Goal: Task Accomplishment & Management: Use online tool/utility

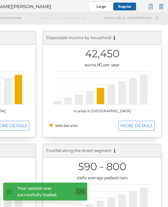
click at [80, 190] on link "Ok" at bounding box center [80, 192] width 10 height 8
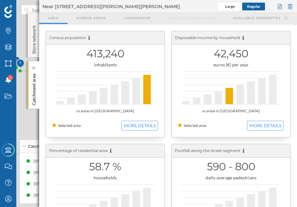
click at [36, 89] on p "Catchment area" at bounding box center [34, 88] width 7 height 35
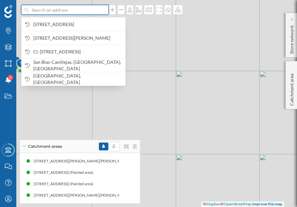
click at [74, 13] on input at bounding box center [64, 10] width 73 height 10
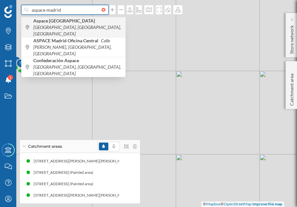
type input "aspace madrid"
click at [74, 27] on span "[GEOGRAPHIC_DATA] [GEOGRAPHIC_DATA], [GEOGRAPHIC_DATA], [GEOGRAPHIC_DATA]" at bounding box center [77, 28] width 89 height 20
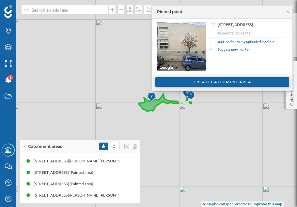
click at [168, 82] on div "Create catchment area" at bounding box center [222, 82] width 134 height 10
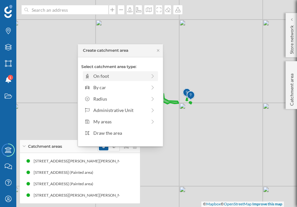
click at [127, 75] on div "On foot" at bounding box center [119, 76] width 53 height 7
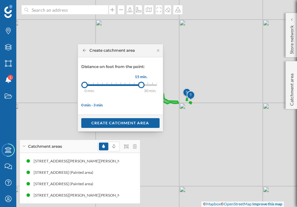
drag, startPoint x: 87, startPoint y: 86, endPoint x: 141, endPoint y: 87, distance: 53.8
click at [141, 87] on div at bounding box center [141, 85] width 7 height 7
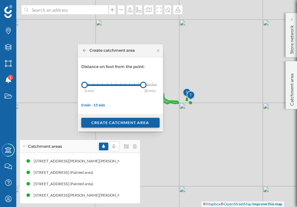
click at [132, 122] on div "Create catchment area" at bounding box center [120, 123] width 78 height 10
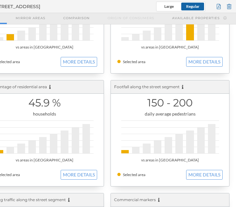
scroll to position [65, 0]
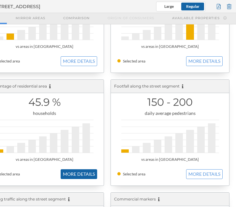
click at [71, 171] on button "MORE DETAILS" at bounding box center [79, 175] width 37 height 10
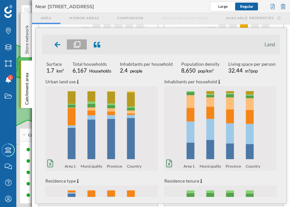
scroll to position [0, 0]
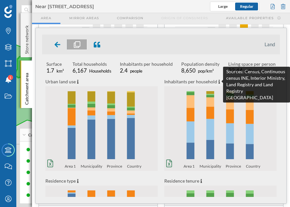
click at [168, 81] on icon at bounding box center [219, 82] width 2 height 4
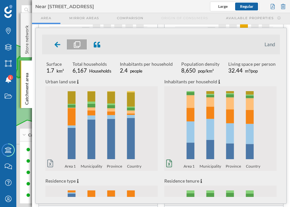
click at [53, 160] on icon "0% 20% 40% 60% 80% 100% Area 1 Municipality Province Country 0% 20% 40% 60% 80%…" at bounding box center [101, 128] width 112 height 81
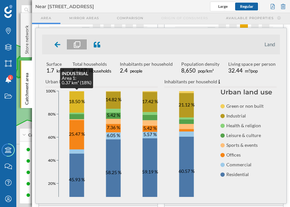
click at [82, 95] on rect at bounding box center [76, 103] width 15 height 22
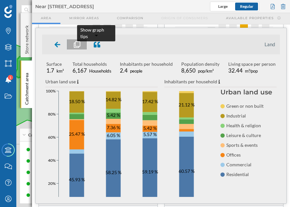
click at [97, 46] on icon at bounding box center [97, 44] width 7 height 7
click at [99, 44] on icon at bounding box center [97, 44] width 7 height 7
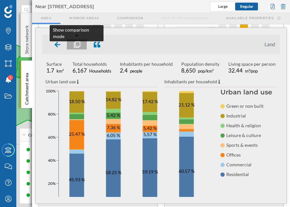
click at [79, 45] on icon at bounding box center [77, 44] width 7 height 7
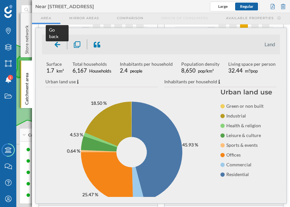
click at [56, 45] on icon at bounding box center [57, 45] width 6 height 6
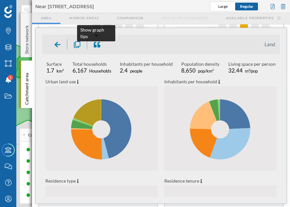
click at [99, 45] on icon at bounding box center [97, 45] width 7 height 6
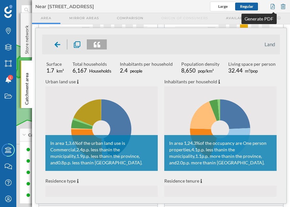
click at [168, 5] on div at bounding box center [272, 7] width 7 height 10
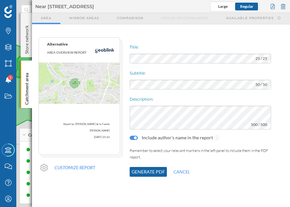
click at [147, 168] on button "Generate PDF" at bounding box center [147, 172] width 37 height 10
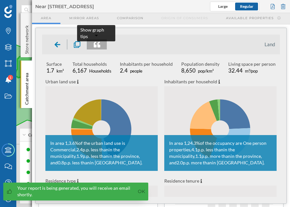
click at [96, 44] on icon at bounding box center [97, 44] width 7 height 7
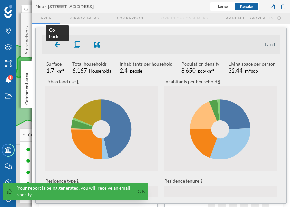
click at [58, 43] on icon at bounding box center [57, 44] width 6 height 7
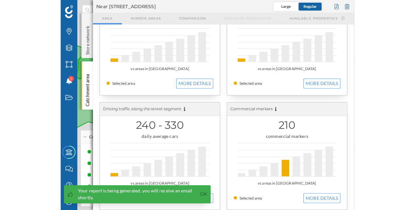
scroll to position [162, 0]
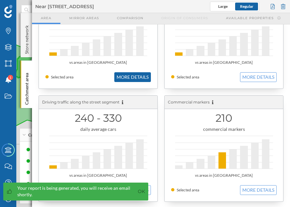
click at [137, 79] on button "MORE DETAILS" at bounding box center [132, 77] width 37 height 10
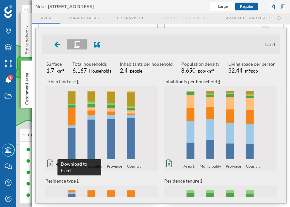
click at [51, 163] on icon at bounding box center [50, 164] width 6 height 8
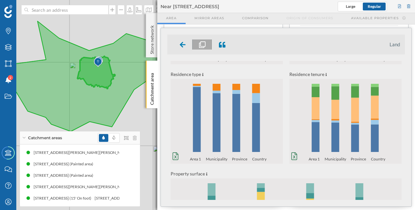
scroll to position [112, 0]
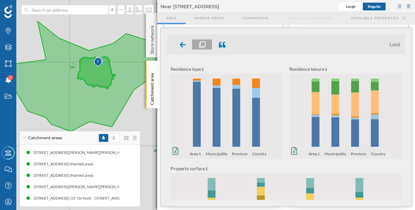
click at [168, 106] on icon "0% 20% 40% 60% 80% 100% Area 1 Municipality Province Country 0% 20% 40% 60% 80%…" at bounding box center [345, 115] width 112 height 81
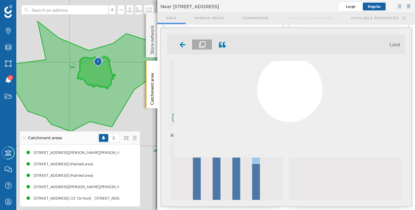
scroll to position [0, 0]
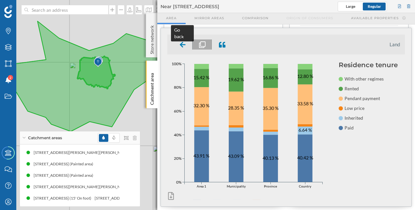
click at [168, 44] on icon at bounding box center [183, 45] width 6 height 6
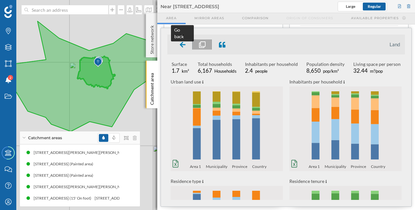
click at [168, 45] on icon at bounding box center [183, 44] width 6 height 7
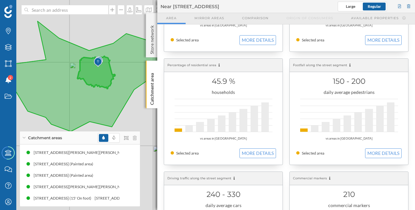
scroll to position [85, 0]
click at [168, 153] on button "MORE DETAILS" at bounding box center [257, 154] width 37 height 10
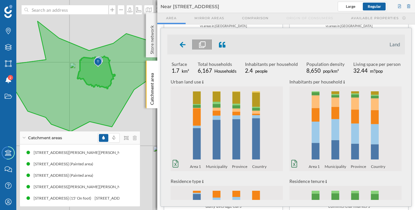
scroll to position [10, 0]
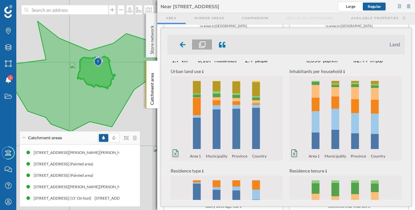
click at [168, 77] on div "Inhabitants per household 0% 20% 40% 60% 80% 100% Area 1 Municipality Province …" at bounding box center [345, 118] width 112 height 85
click at [168, 78] on div "Urban land use 0% 20% 40% 60% 80% 100% Area 1 Municipality Province Country 0% …" at bounding box center [285, 110] width 237 height 85
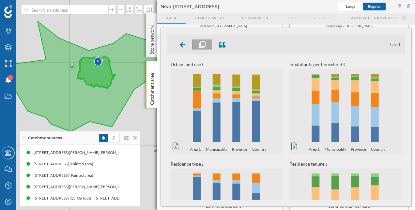
scroll to position [0, 0]
